Goal: Download file/media

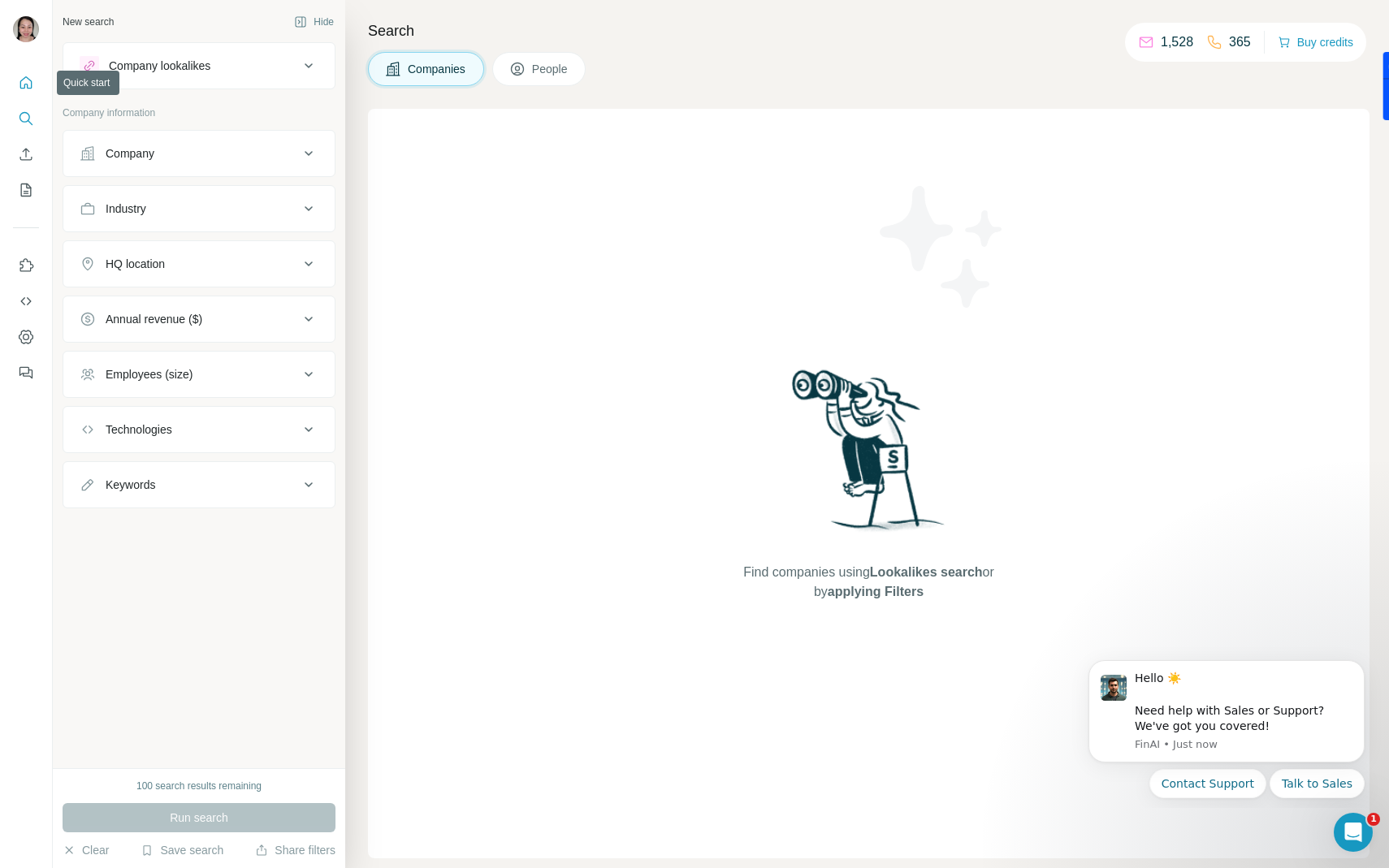
click at [18, 84] on icon "Quick start" at bounding box center [26, 83] width 16 height 16
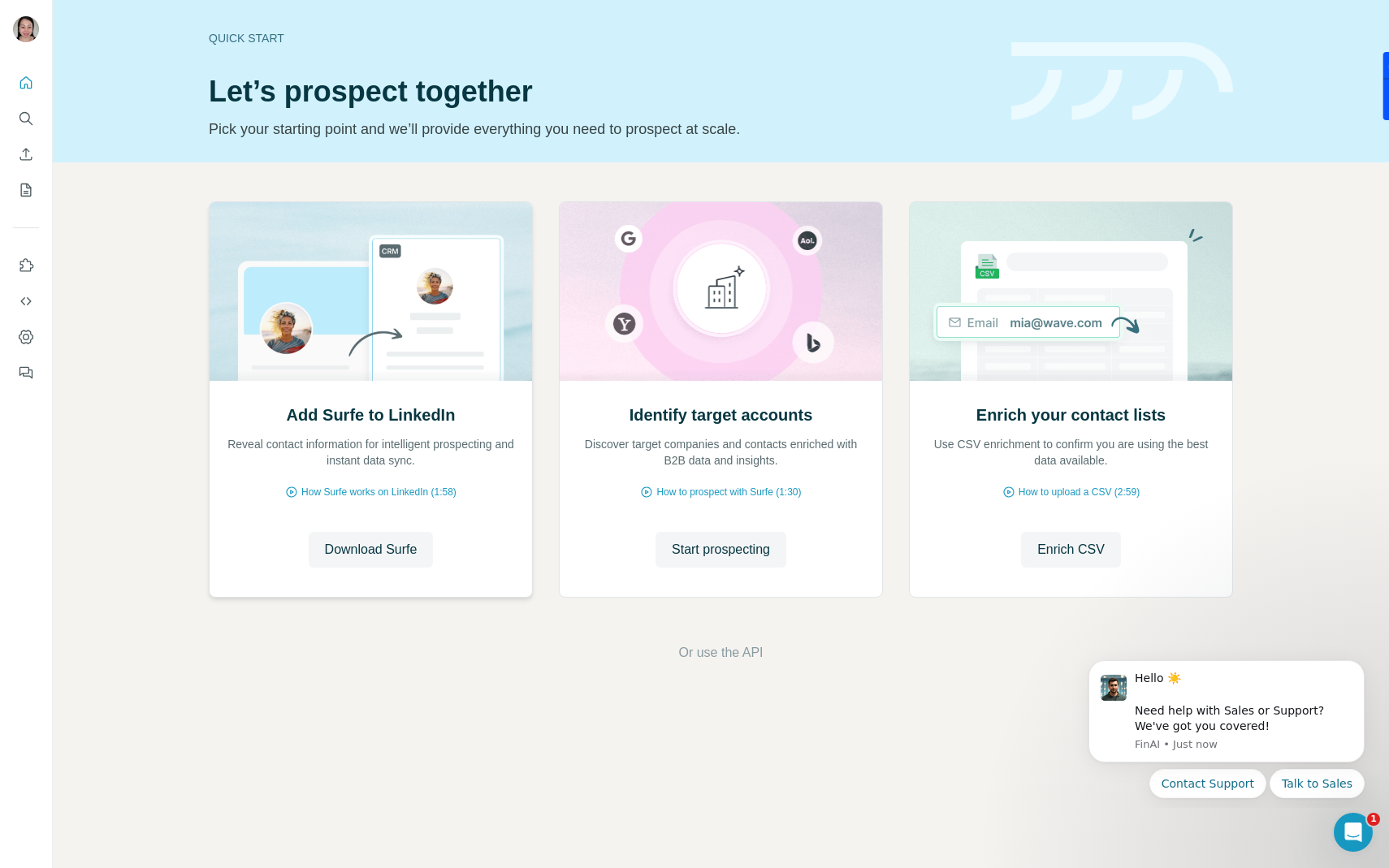
drag, startPoint x: 700, startPoint y: 556, endPoint x: 218, endPoint y: 392, distance: 509.1
click at [218, 392] on div "Add Surfe to LinkedIn Reveal contact information for intelligent prospecting an…" at bounding box center [721, 402] width 1025 height 402
click at [28, 330] on icon "Dashboard" at bounding box center [26, 337] width 14 height 14
click at [355, 532] on button "Download Surfe" at bounding box center [371, 550] width 125 height 36
drag, startPoint x: 726, startPoint y: 544, endPoint x: 733, endPoint y: 603, distance: 59.4
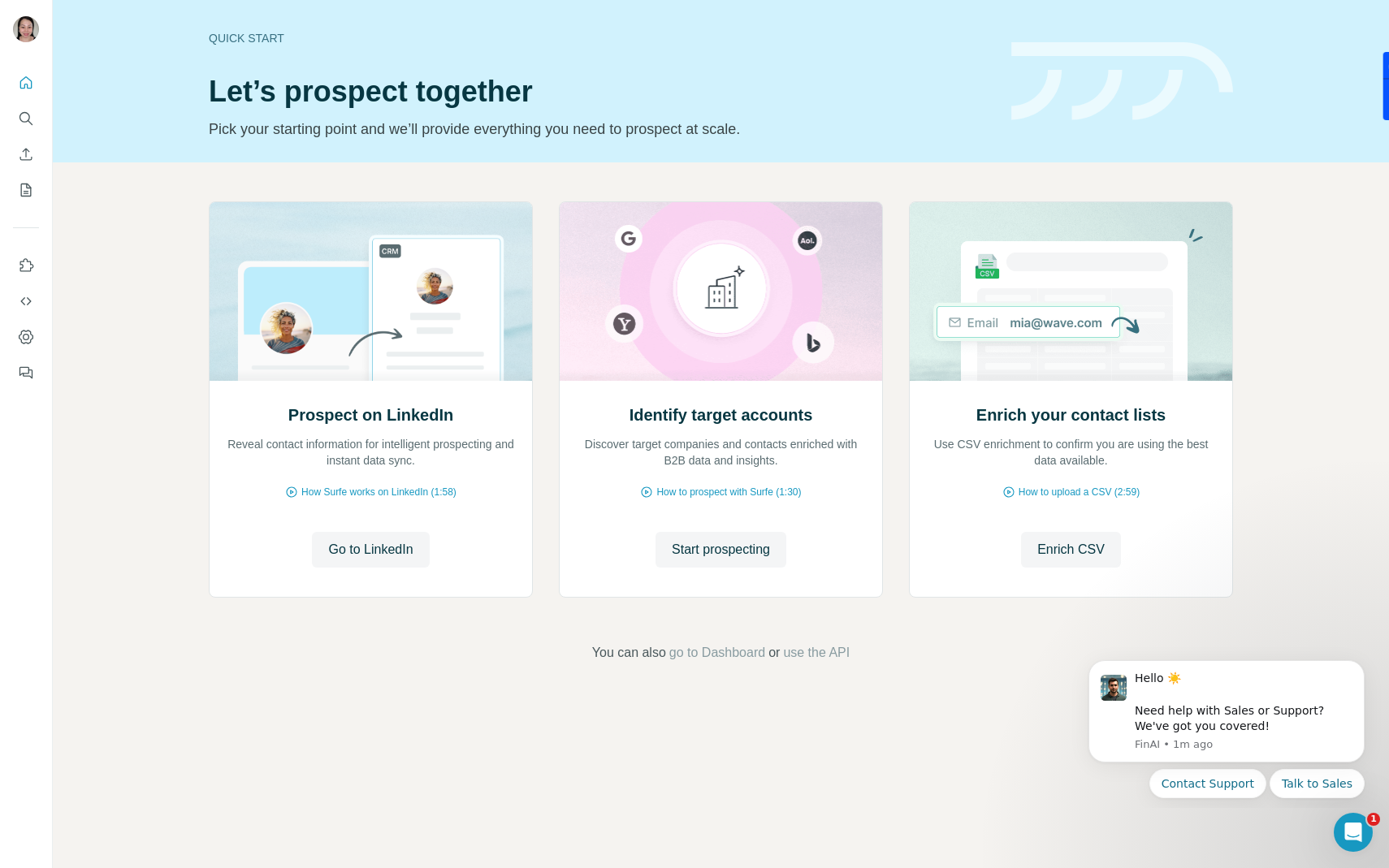
click at [733, 604] on div "Prospect on LinkedIn Reveal contact information for intelligent prospecting and…" at bounding box center [721, 432] width 1337 height 539
click at [731, 558] on span "Start prospecting" at bounding box center [721, 550] width 99 height 20
